Goal: Task Accomplishment & Management: Use online tool/utility

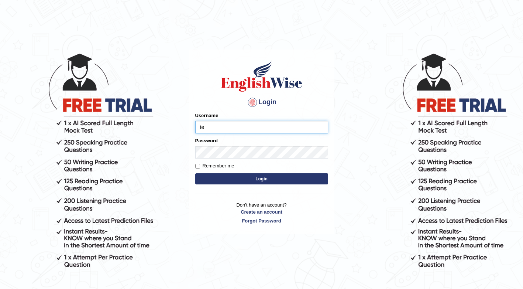
type input "[PERSON_NAME]"
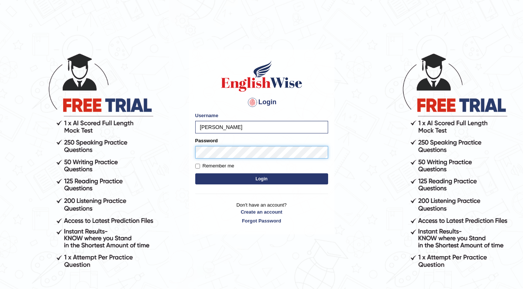
click at [195, 173] on button "Login" at bounding box center [261, 178] width 133 height 11
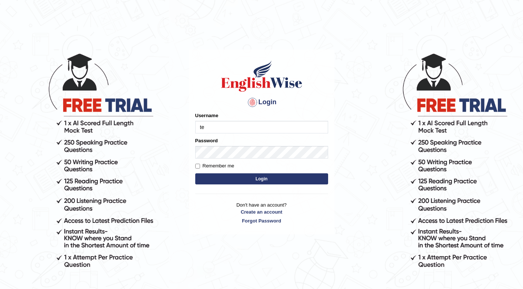
type input "[PERSON_NAME]"
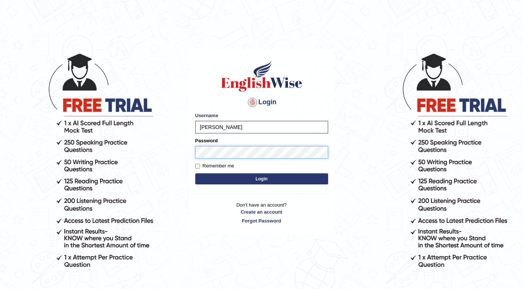
click at [195, 173] on button "Login" at bounding box center [261, 178] width 133 height 11
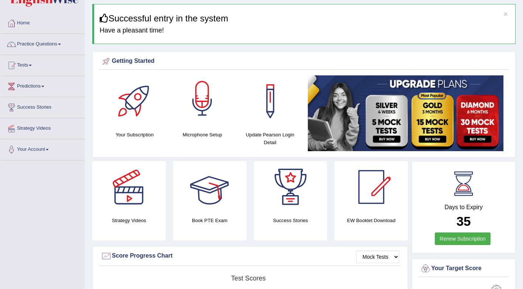
scroll to position [37, 0]
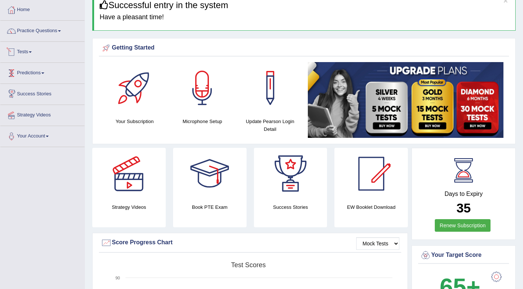
click at [39, 51] on link "Tests" at bounding box center [42, 51] width 84 height 18
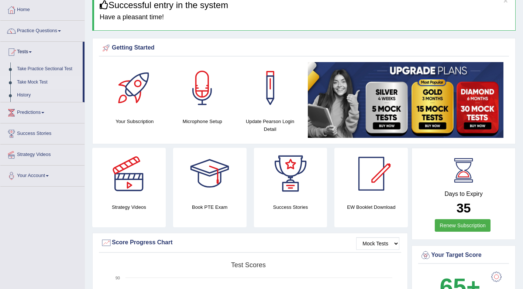
click at [44, 80] on link "Take Mock Test" at bounding box center [48, 82] width 69 height 13
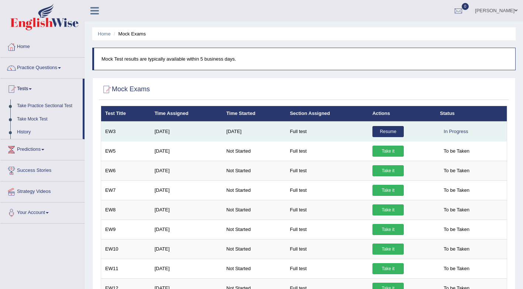
click at [393, 131] on link "Resume" at bounding box center [387, 131] width 31 height 11
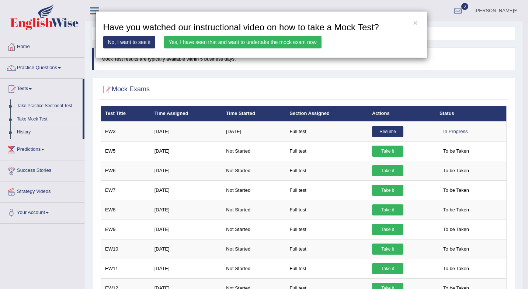
click at [283, 44] on link "Yes, I have seen that and want to undertake the mock exam now" at bounding box center [243, 42] width 158 height 13
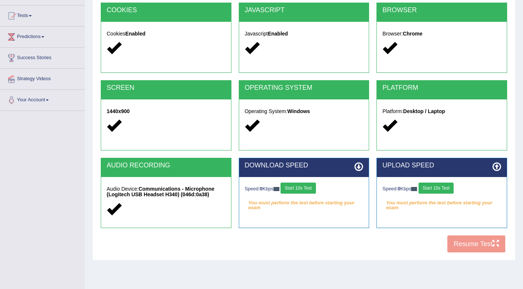
scroll to position [74, 0]
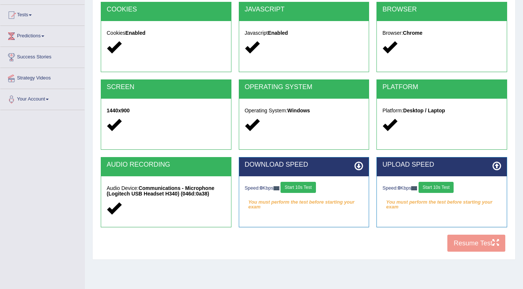
click at [300, 187] on button "Start 10s Test" at bounding box center [297, 187] width 35 height 11
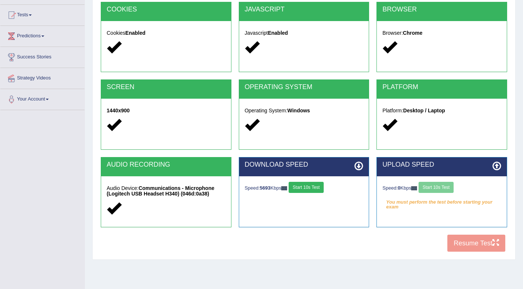
click at [434, 190] on div "Speed: 0 Kbps Start 10s Test" at bounding box center [441, 188] width 119 height 13
click at [435, 190] on button "Start 10s Test" at bounding box center [435, 187] width 35 height 11
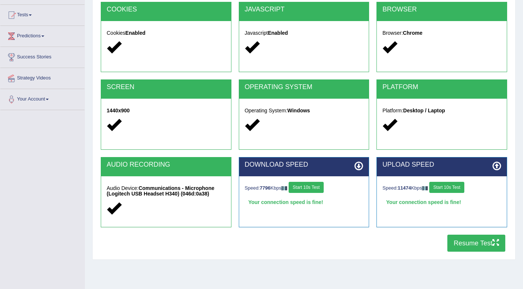
click at [464, 239] on button "Resume Test" at bounding box center [476, 242] width 58 height 17
